Goal: Task Accomplishment & Management: Manage account settings

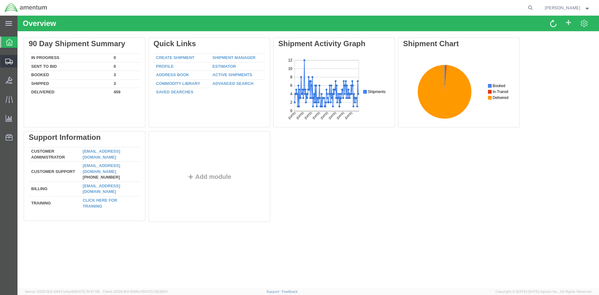
click at [0, 0] on span "Create Shipment" at bounding box center [0, 0] width 0 height 0
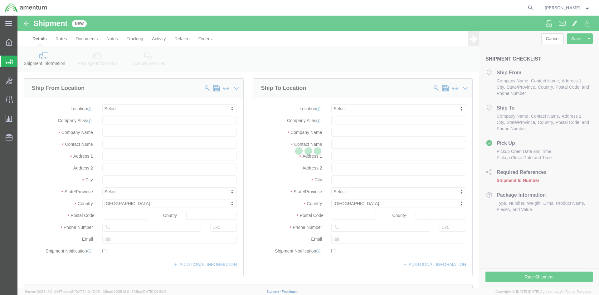
select select
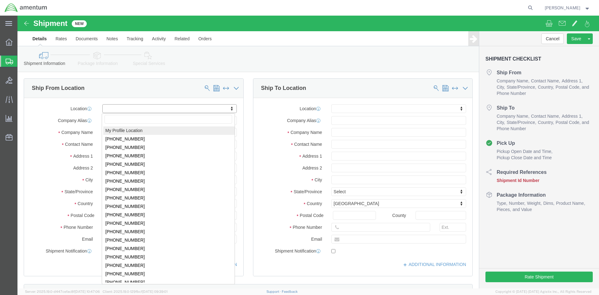
select select "MYPROFILE"
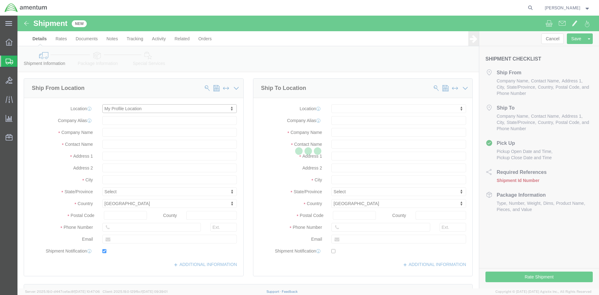
type input "[STREET_ADDRESS]"
type input "92154"
type input "[PHONE_NUMBER]"
type input "[PERSON_NAME][EMAIL_ADDRESS][PERSON_NAME][DOMAIN_NAME]"
checkbox input "true"
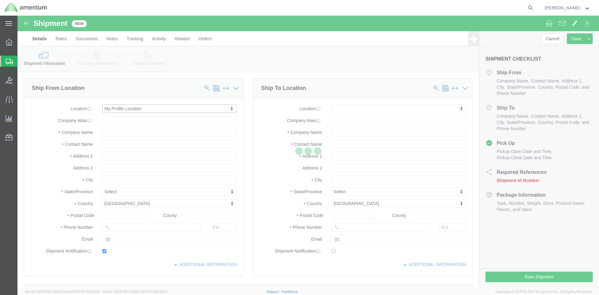
type input "Amentum Services, Inc."
type input "[PERSON_NAME]"
type input "[GEOGRAPHIC_DATA]"
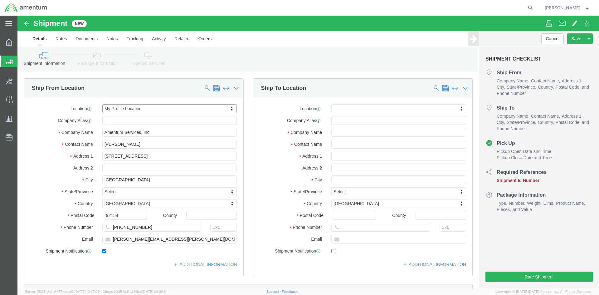
select select "CA"
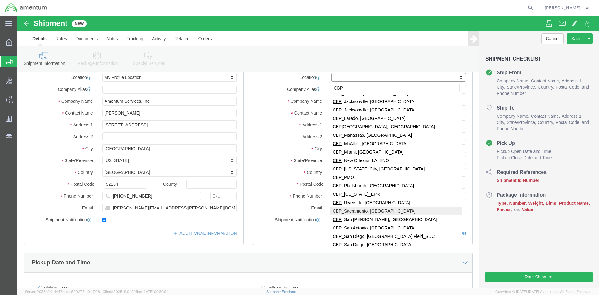
scroll to position [119, 0]
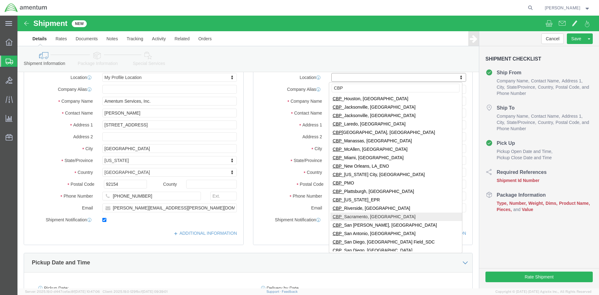
type input "CBP"
select select "49941"
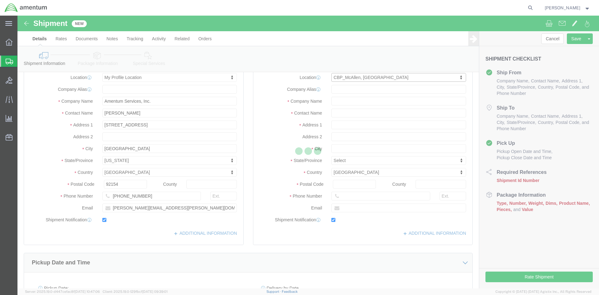
type input "[STREET_ADDRESS]"
type input "32C"
type input "78503"
type input "[PHONE_NUMBER]"
type input "[PERSON_NAME][EMAIL_ADDRESS][PERSON_NAME][DOMAIN_NAME]"
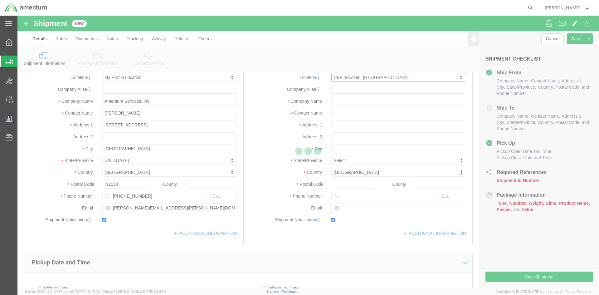
checkbox input "true"
type input "Amentum Services, Inc"
type input "[PERSON_NAME]"
type input "McAllen"
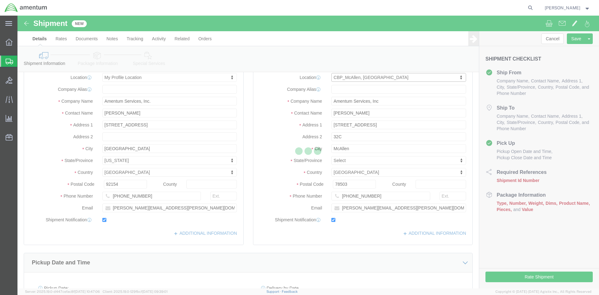
select select "[GEOGRAPHIC_DATA]"
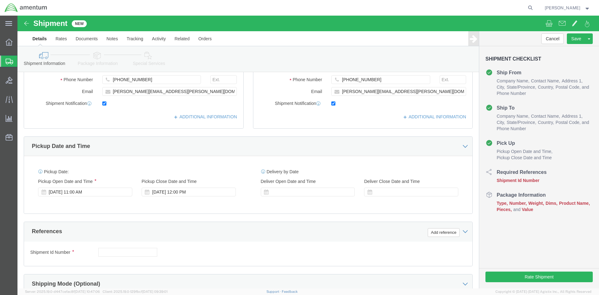
scroll to position [187, 0]
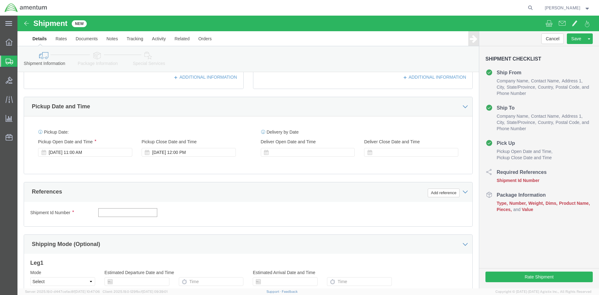
click input "text"
click input "TRANSFER 534-001815//"
type input "TRANSFER 534-001815// PACKING"
click button "Add reference"
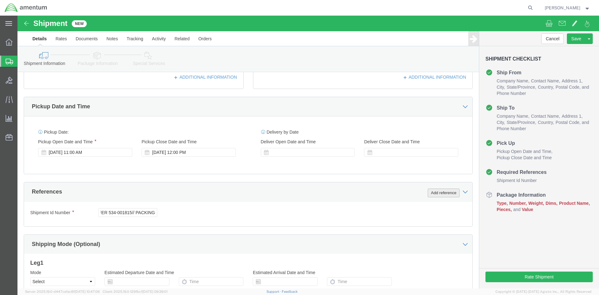
scroll to position [0, 0]
click select "Select Account Type Activity ID Airline Appointment Number ASN Batch Request # …"
select select "DEPT"
click select "Select Account Type Activity ID Airline Appointment Number ASN Batch Request # …"
click input "text"
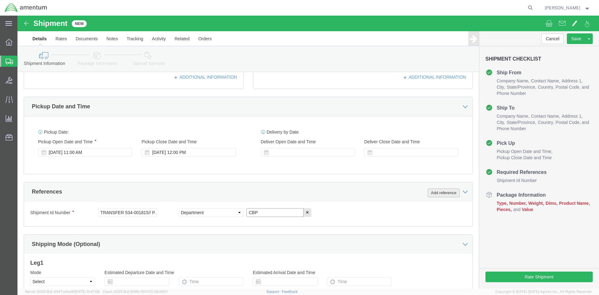
type input "CBP"
click button "Add reference"
click select "Select Account Type Activity ID Airline Appointment Number ASN Batch Request # …"
select select "PROJNUM"
click select "Select Account Type Activity ID Airline Appointment Number ASN Batch Request # …"
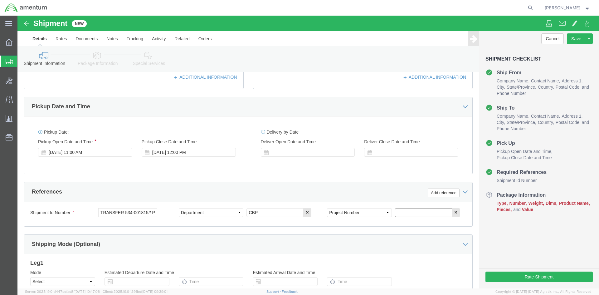
click input "text"
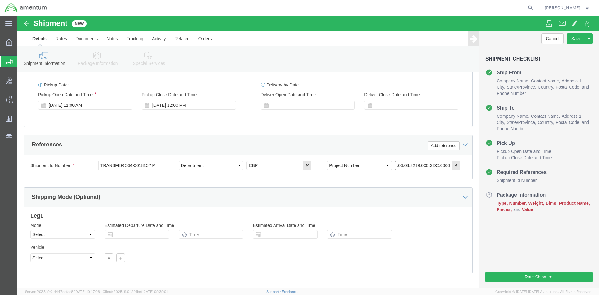
scroll to position [263, 0]
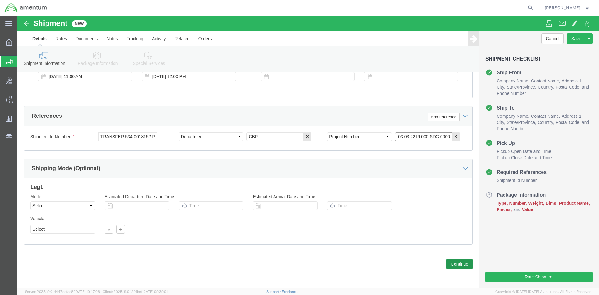
type input "6118.03.03.2219.000.SDC.0000"
click button "Continue"
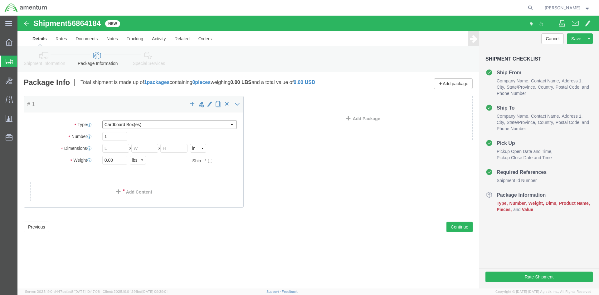
click select "Select BCK Boxes Bale(s) Basket(s) Bolt(s) Bottle(s) Buckets Bulk Bundle(s) Can…"
select select "ENV"
click select "Select BCK Boxes Bale(s) Basket(s) Bolt(s) Bottle(s) Buckets Bulk Bundle(s) Can…"
type input "9.50"
type input "12.50"
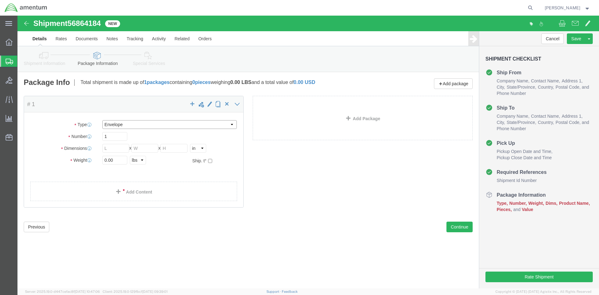
type input "0.25"
type input "1"
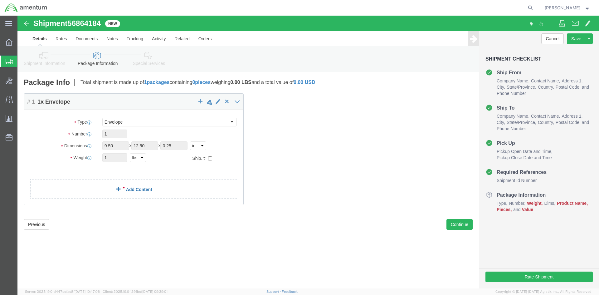
click link "Add Content"
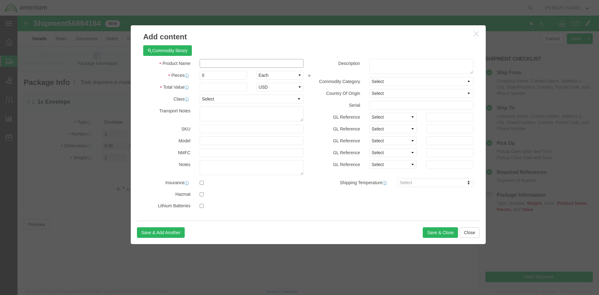
click input "text"
type input "PACKING"
type input "1"
type input "15.00"
click button "Save & Close"
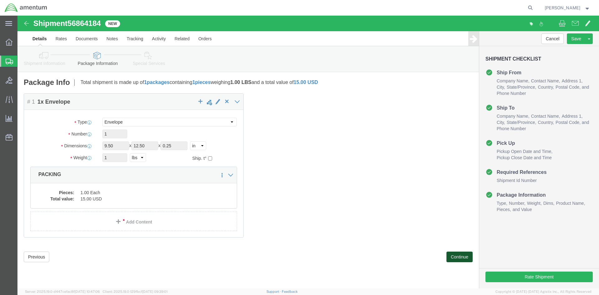
click button "Continue"
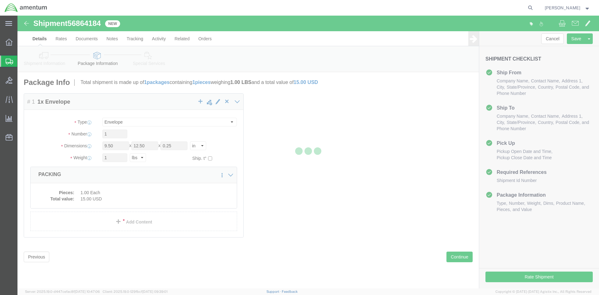
select select
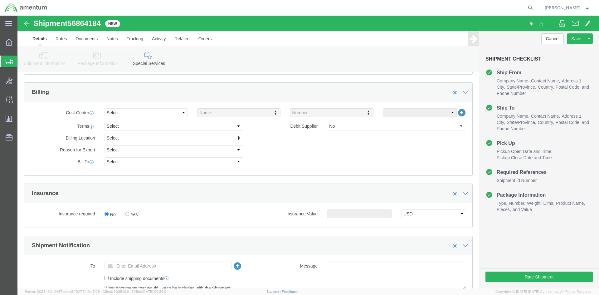
scroll to position [281, 0]
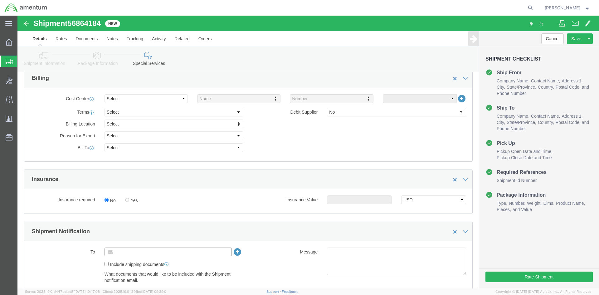
click input "text"
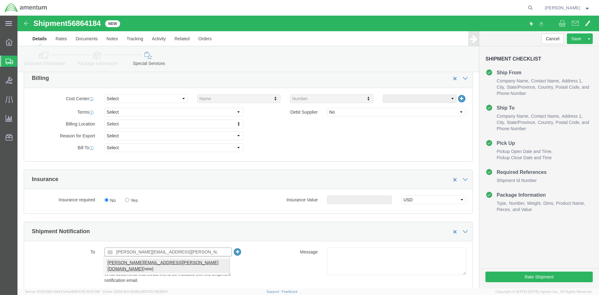
type input "[PERSON_NAME][EMAIL_ADDRESS][PERSON_NAME][DOMAIN_NAME]"
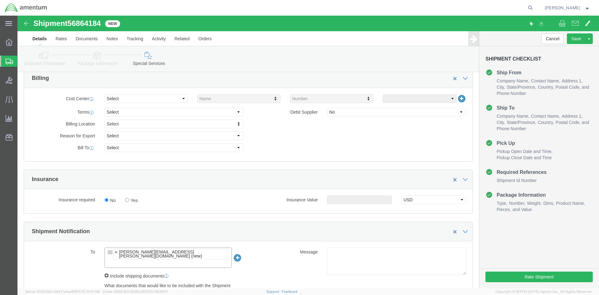
click input "Include shipping documents"
checkbox input "true"
click button "Rate Shipment"
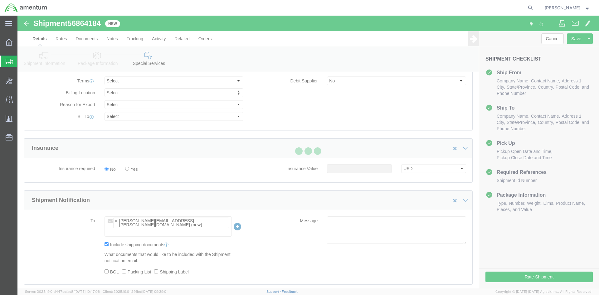
select select "49947"
select select "49941"
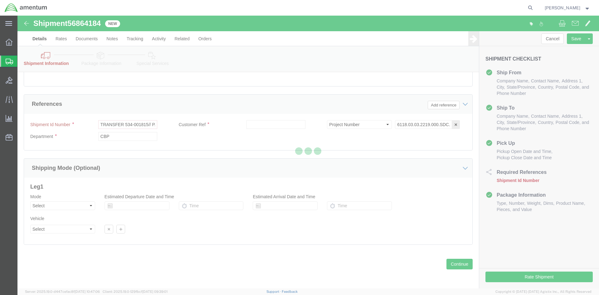
scroll to position [301, 0]
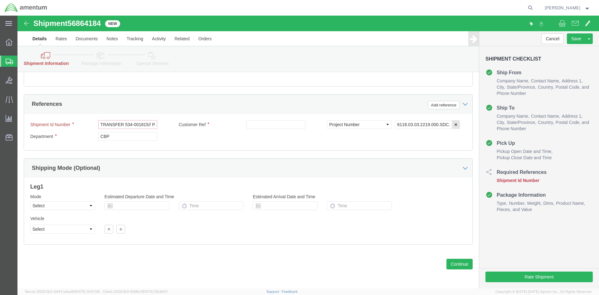
click input "TRANSFER 534-001815// PACKING"
click input "text"
paste input "TRANSFER 534-001815// PACKING"
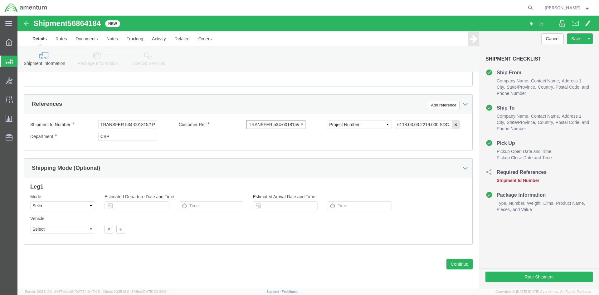
scroll to position [0, 18]
type input "TRANSFER 534-001815// PACKING"
click button "Rate Shipment"
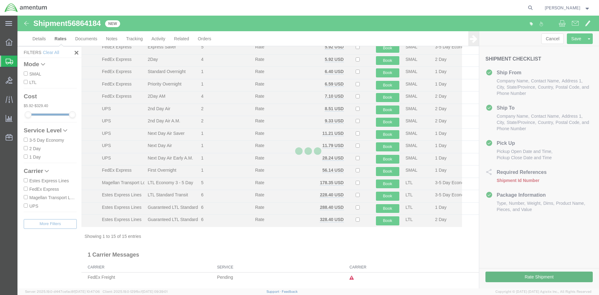
scroll to position [28, 0]
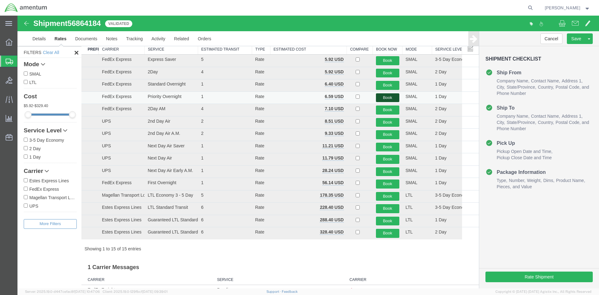
click at [390, 99] on button "Book" at bounding box center [387, 97] width 23 height 9
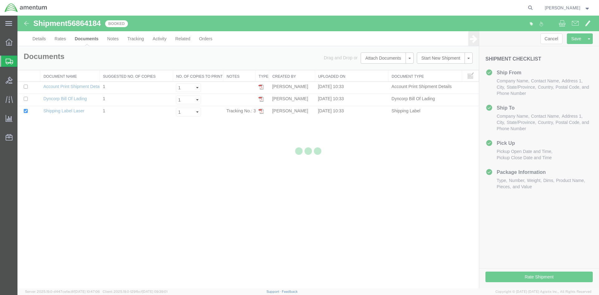
scroll to position [0, 0]
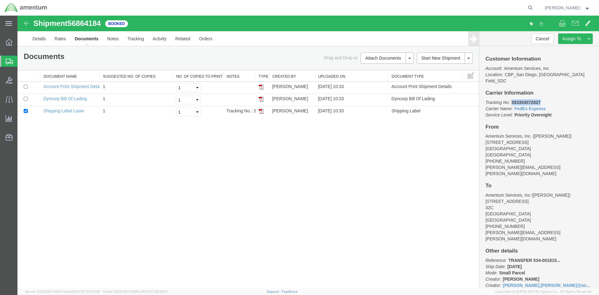
drag, startPoint x: 543, startPoint y: 95, endPoint x: 513, endPoint y: 95, distance: 30.3
click at [513, 99] on p "Tracking No: 393354072827 Carrier Name: FedEx Express FedEx Express Service Lev…" at bounding box center [539, 108] width 107 height 19
copy b "393354072827"
click at [532, 11] on form at bounding box center [531, 8] width 10 height 16
click at [533, 9] on icon at bounding box center [530, 7] width 9 height 9
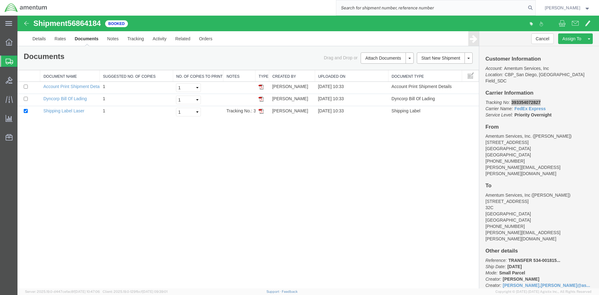
click at [484, 3] on input "search" at bounding box center [431, 7] width 190 height 15
paste input "56864184"
type input "56864184"
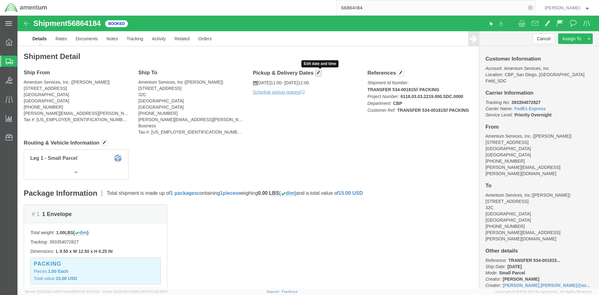
click button "button"
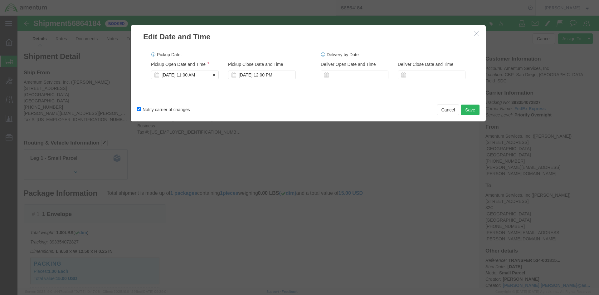
click div "[DATE] 11:00 AM"
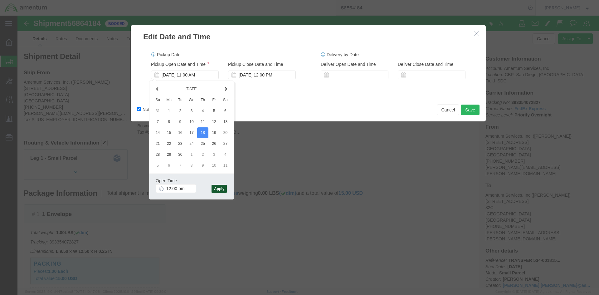
type input "12:00 PM"
click button "Apply"
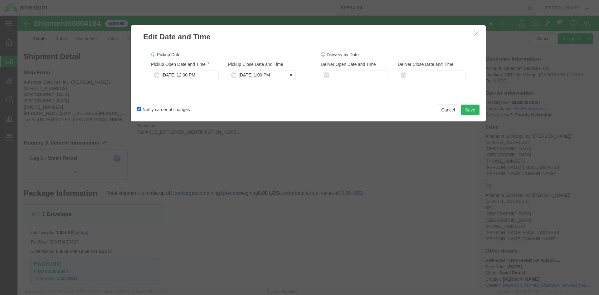
click div "[DATE] 1:00 PM"
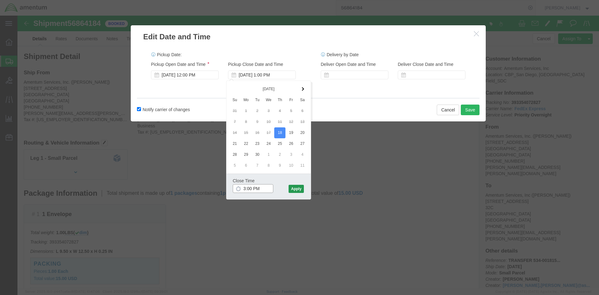
type input "3:00 PM"
click button "Apply"
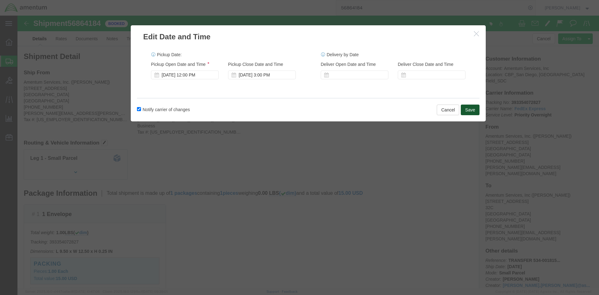
click button "Save"
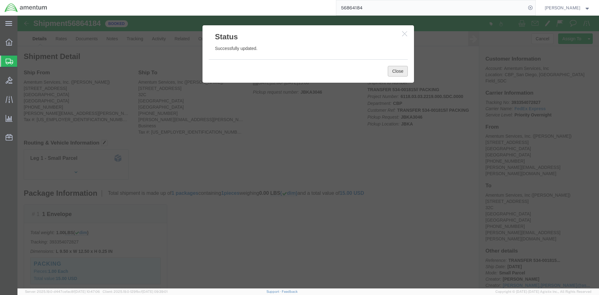
click button "Close"
